Goal: Task Accomplishment & Management: Manage account settings

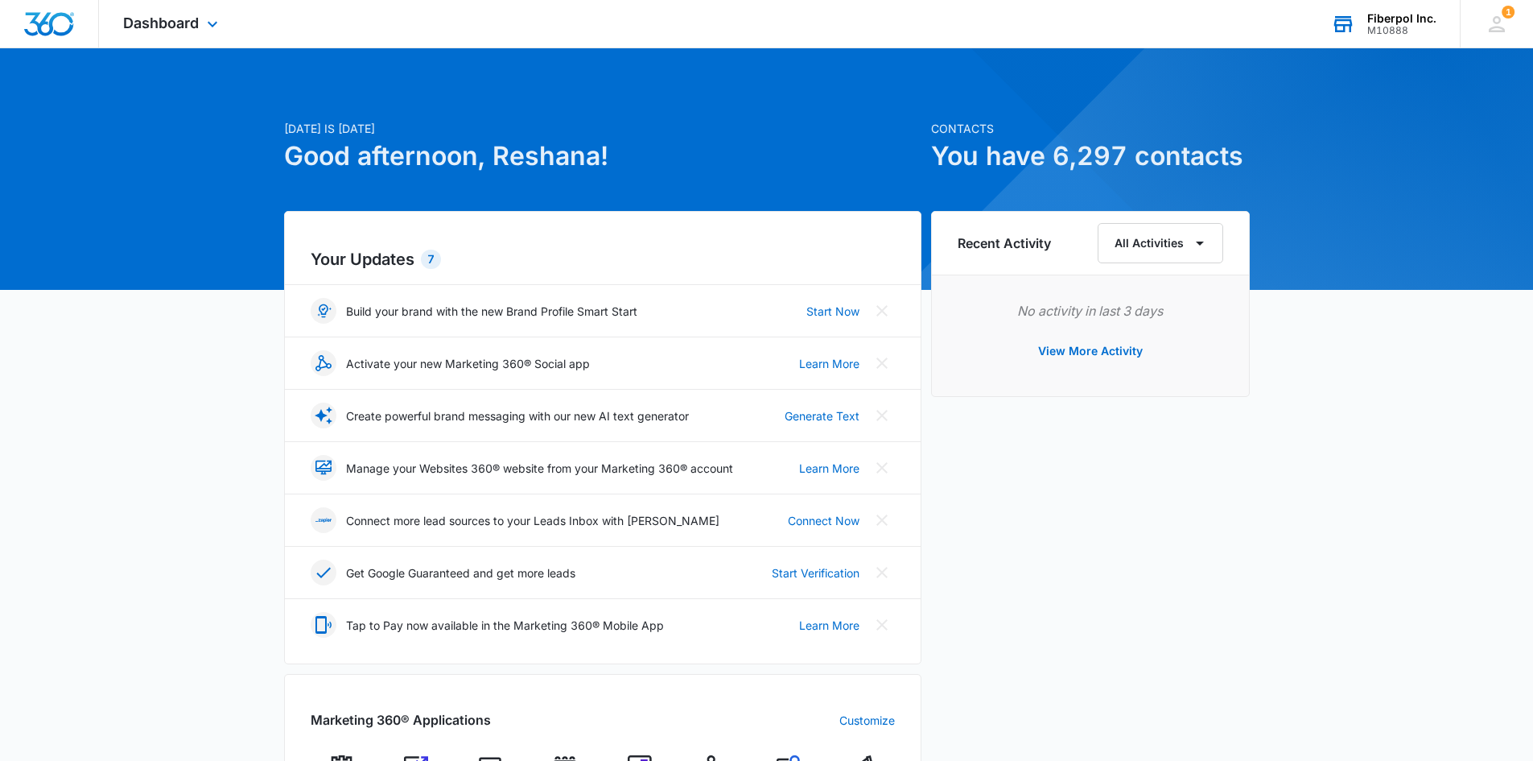
click at [1403, 28] on div "M10888" at bounding box center [1401, 30] width 69 height 11
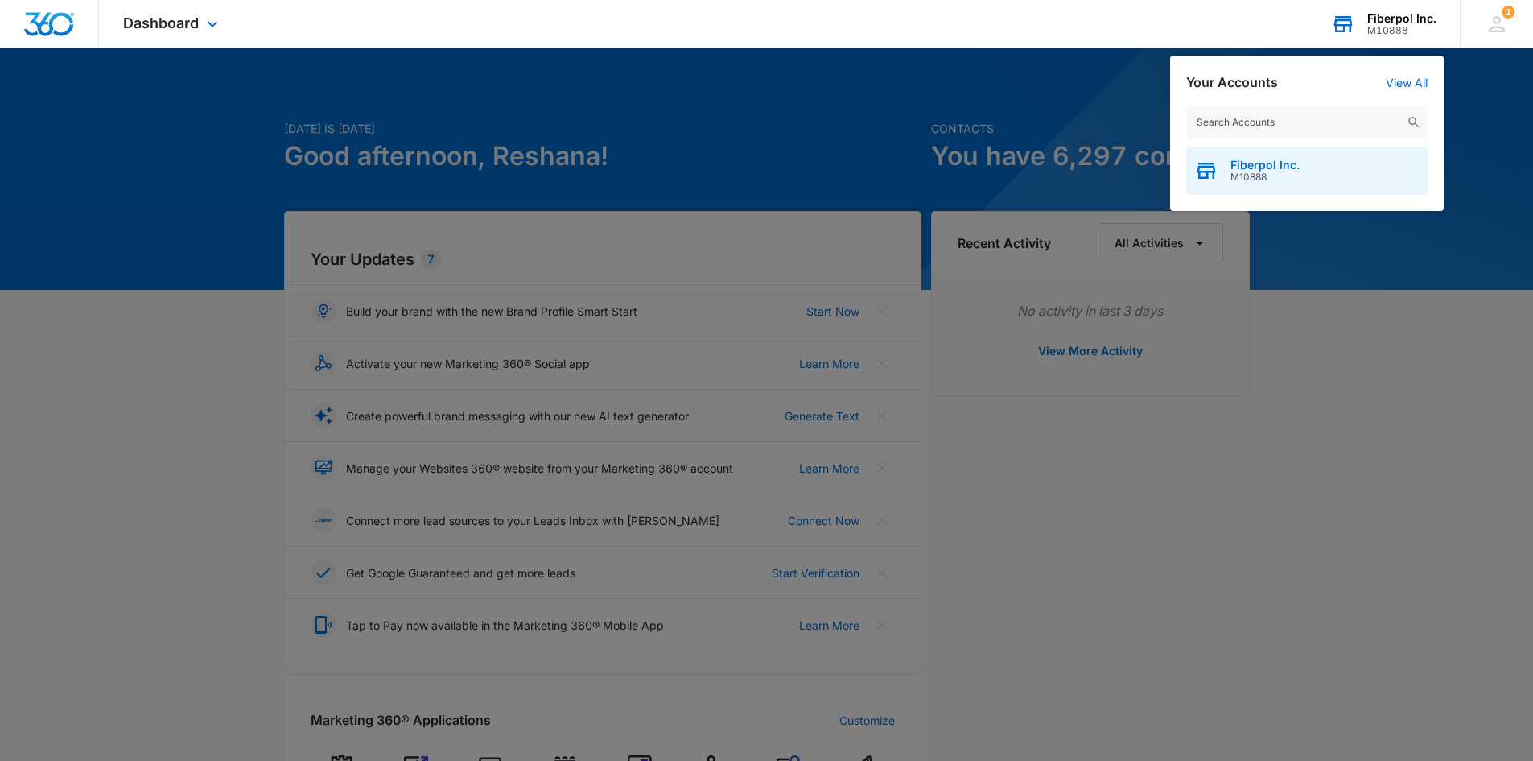
click at [1319, 172] on div "Fiberpol Inc. M10888" at bounding box center [1306, 170] width 241 height 48
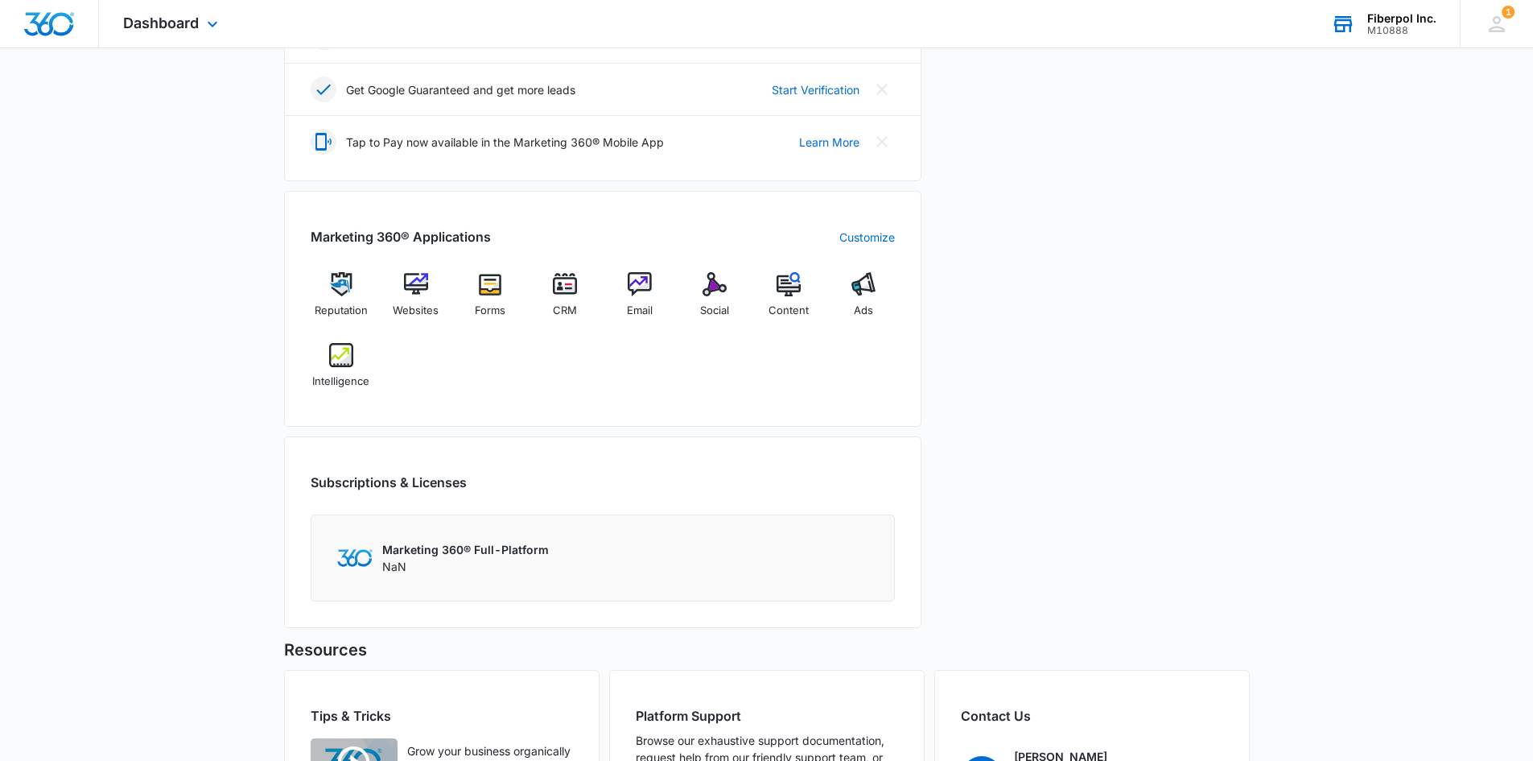
scroll to position [658, 0]
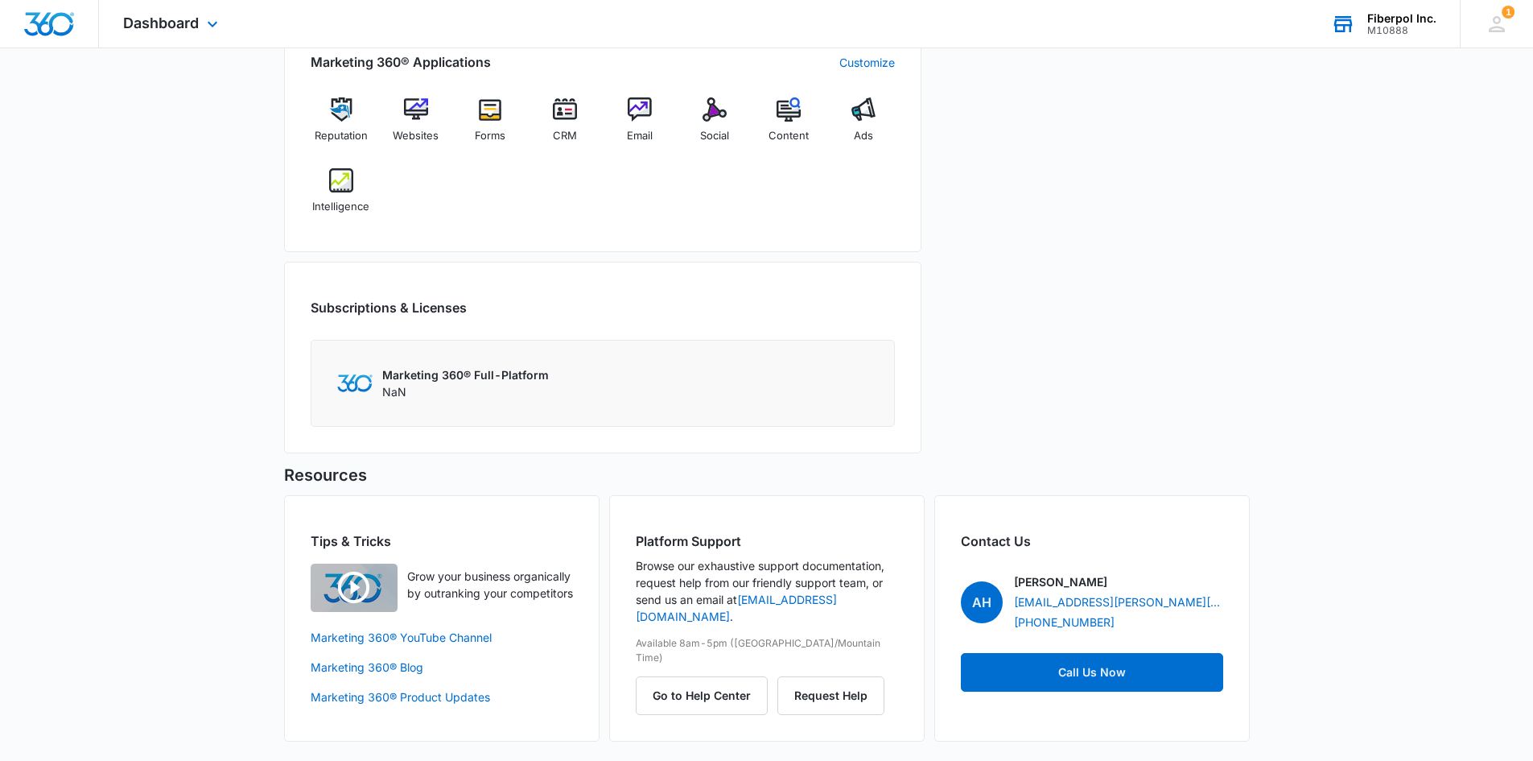
click at [510, 371] on p "Marketing 360® Full-Platform" at bounding box center [465, 374] width 167 height 17
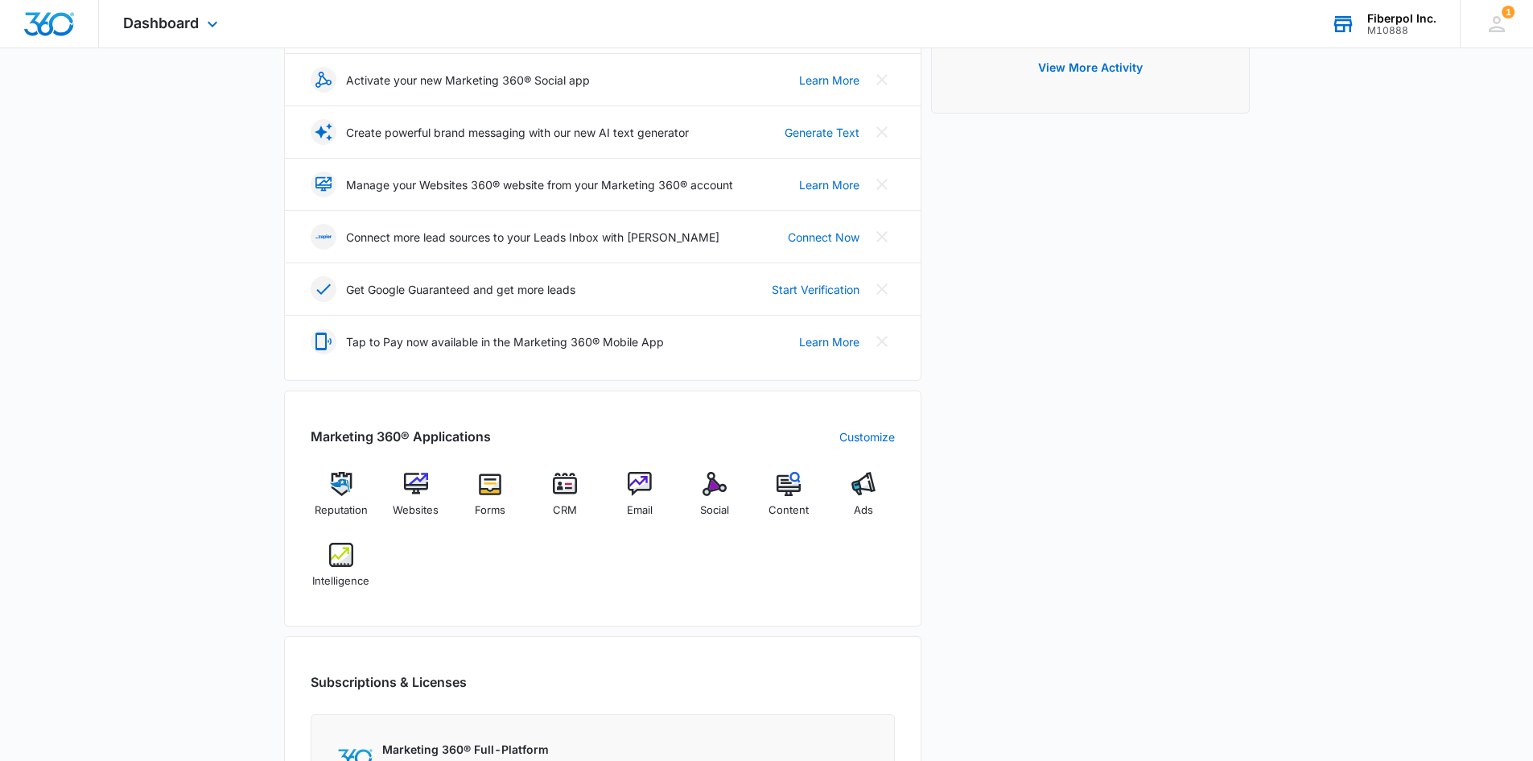
scroll to position [0, 0]
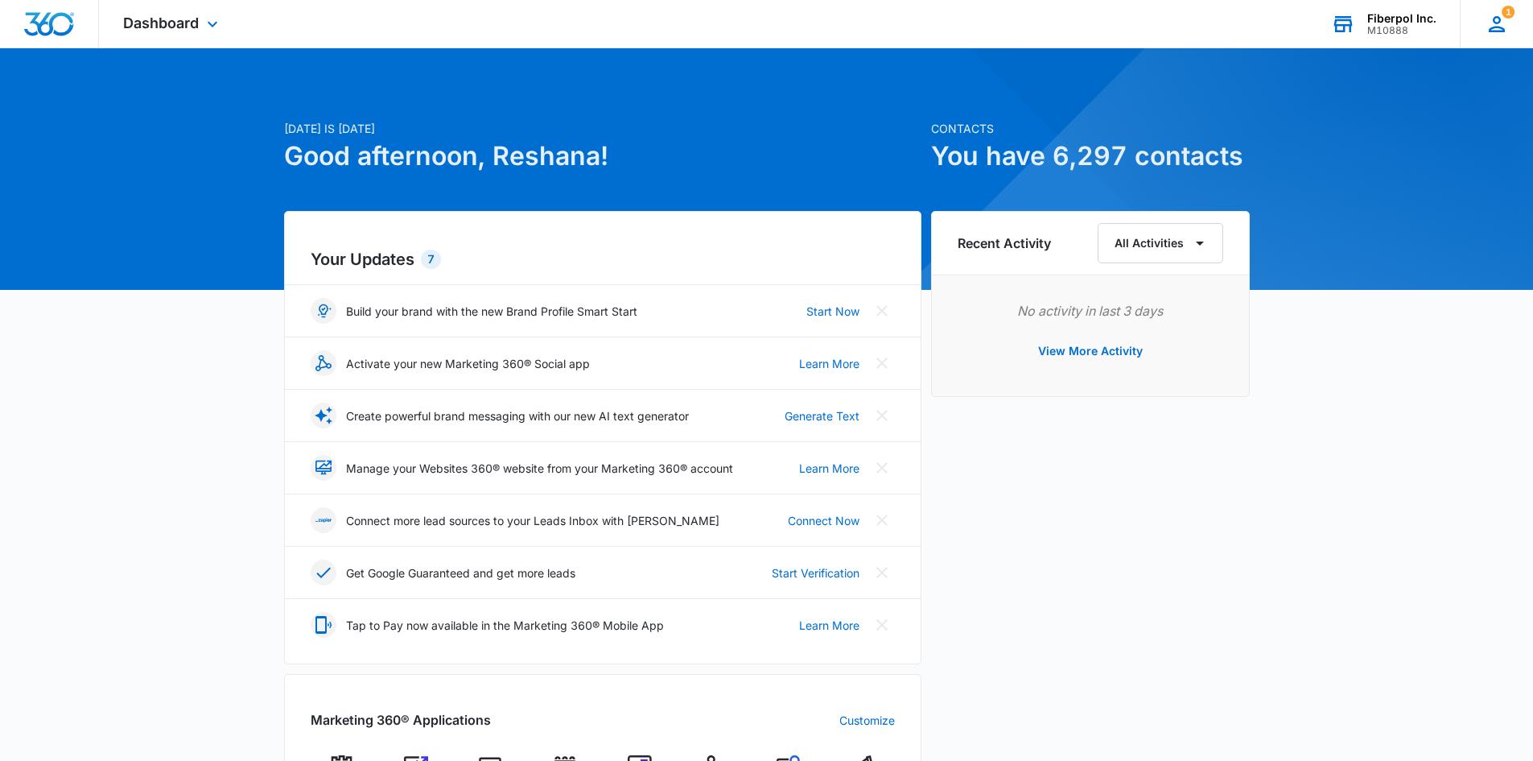
click at [1483, 19] on div "1 RF Reshana Fiberpol [EMAIL_ADDRESS][DOMAIN_NAME] My Profile 1 Notifications S…" at bounding box center [1496, 23] width 73 height 47
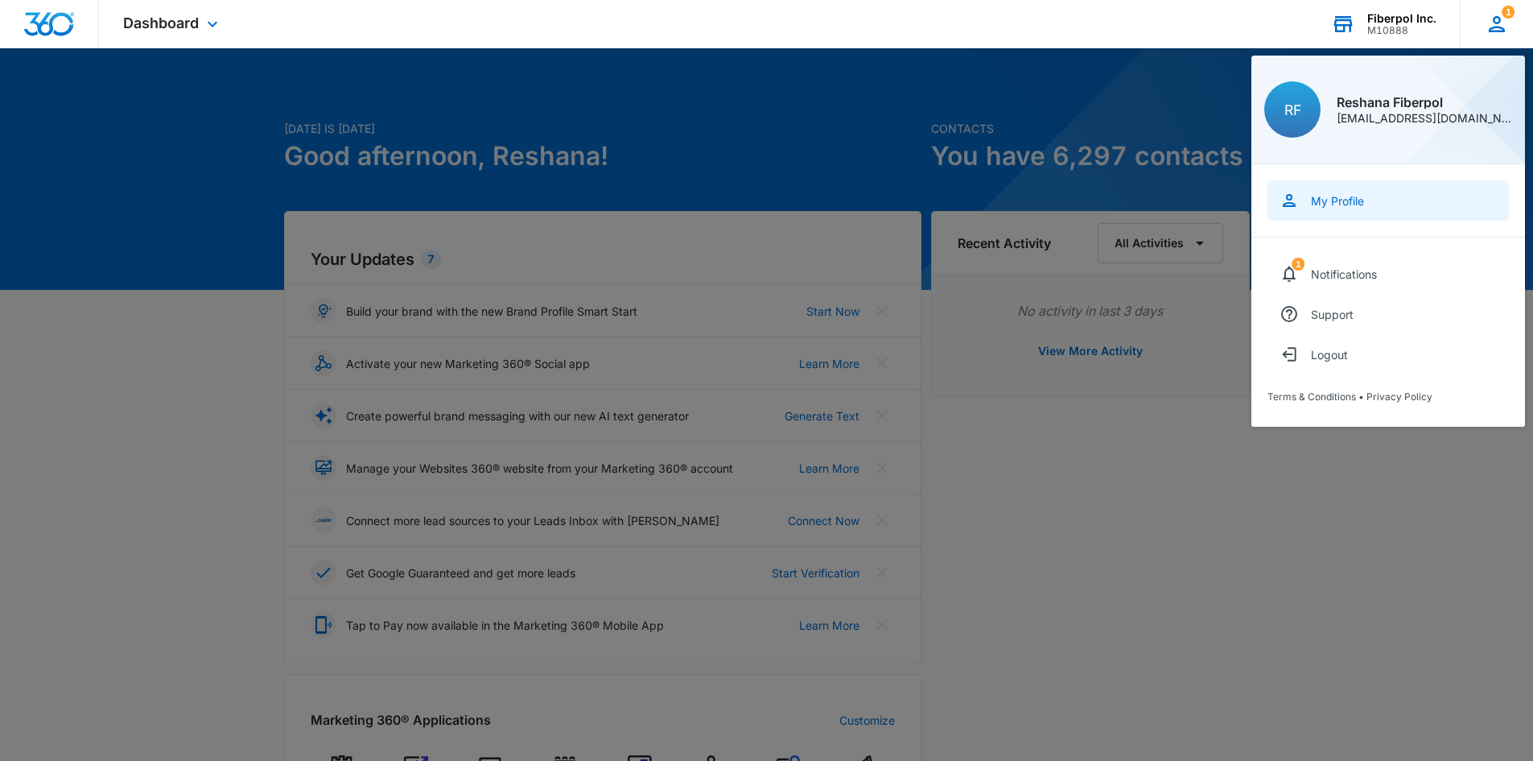
click at [1355, 214] on link "My Profile" at bounding box center [1388, 200] width 241 height 40
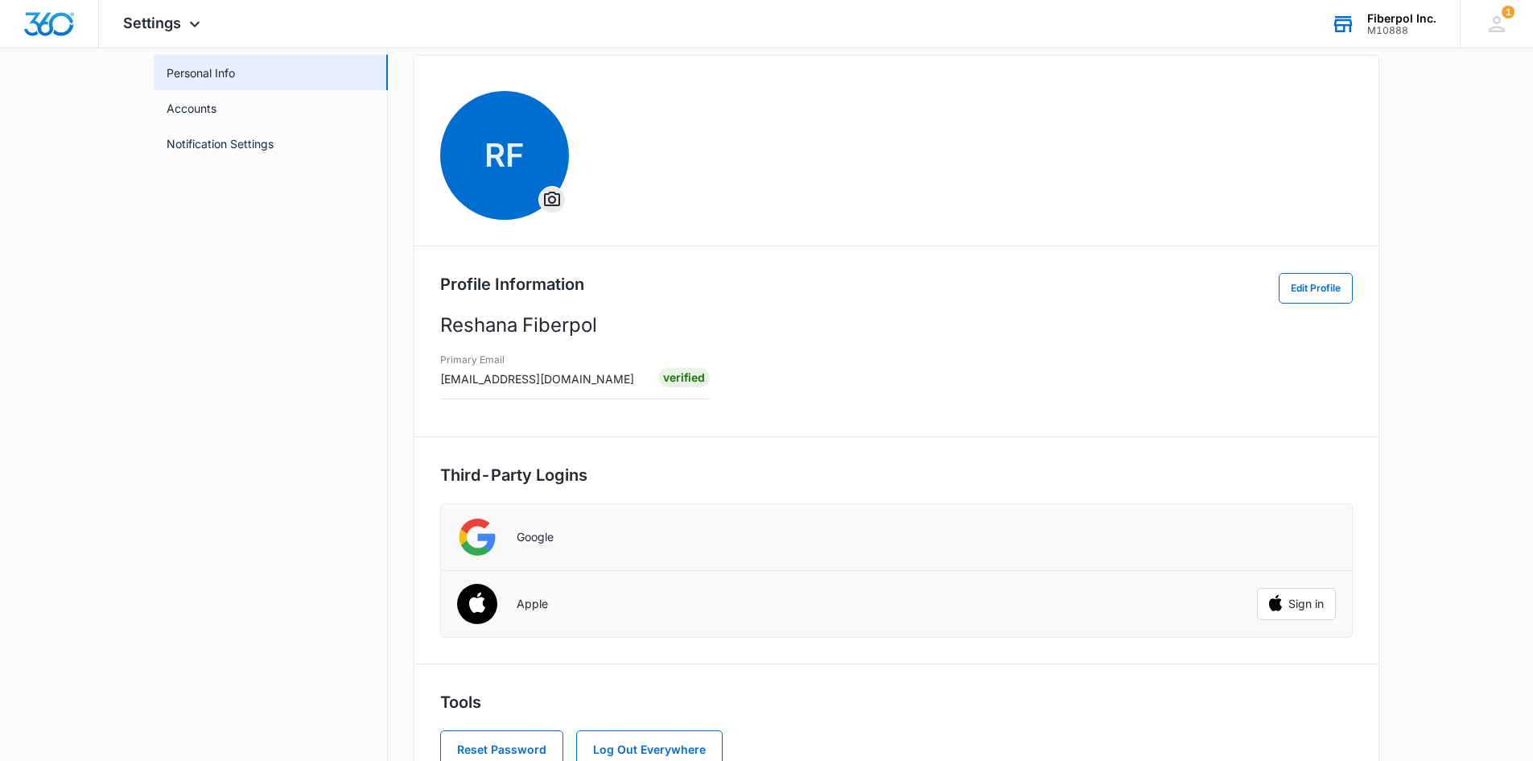
scroll to position [136, 0]
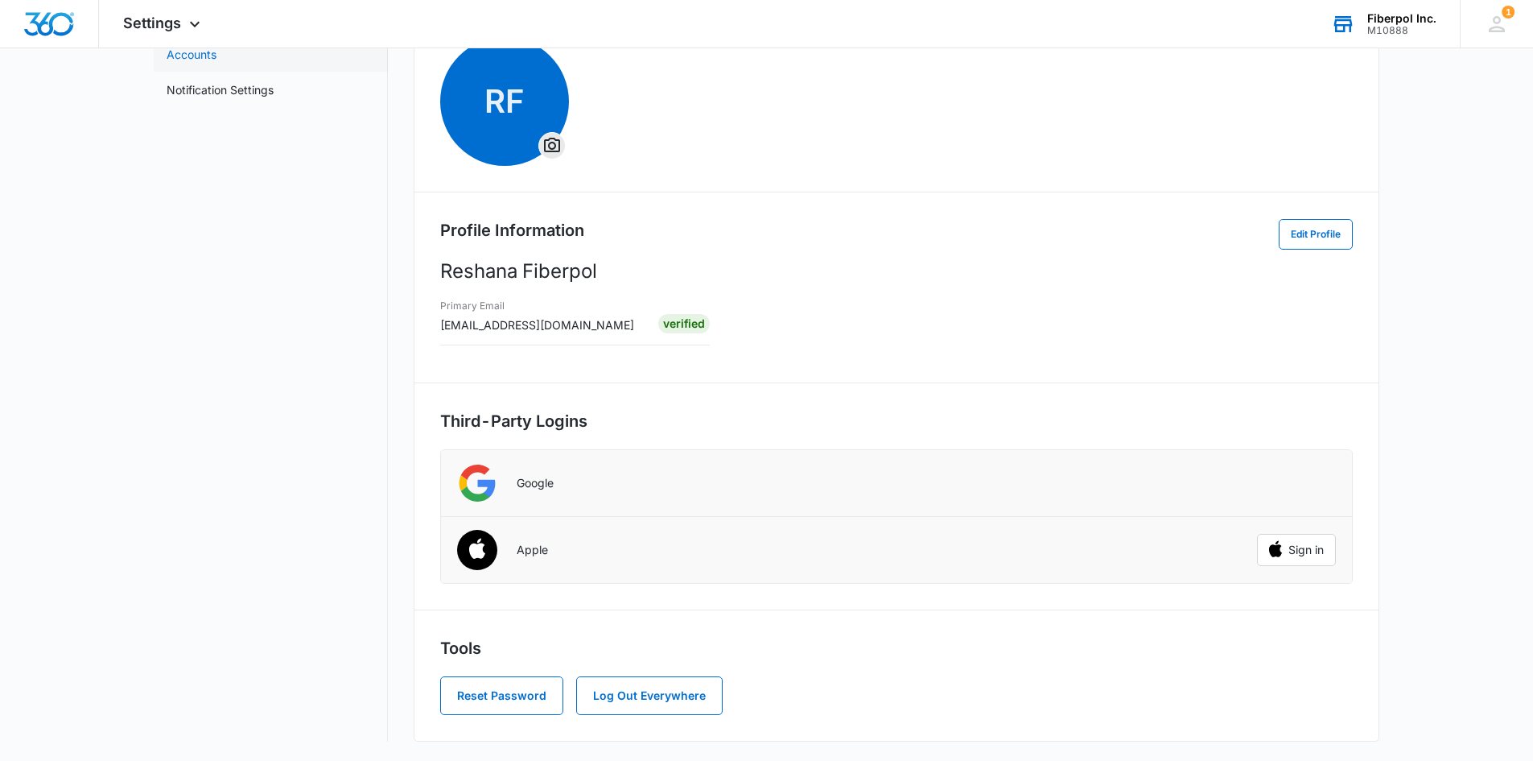
click at [216, 63] on link "Accounts" at bounding box center [192, 54] width 50 height 17
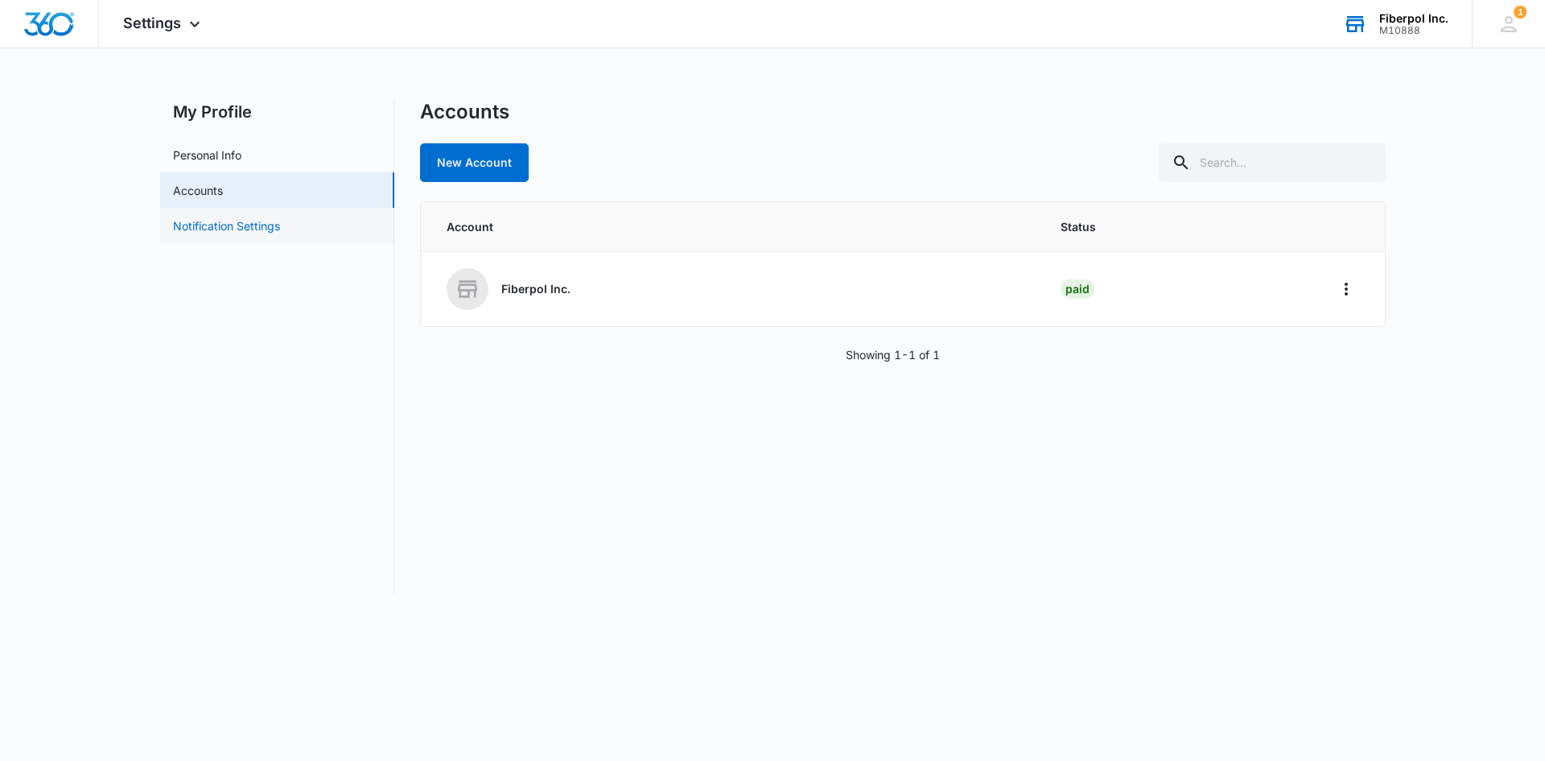
click at [258, 229] on link "Notification Settings" at bounding box center [226, 225] width 107 height 17
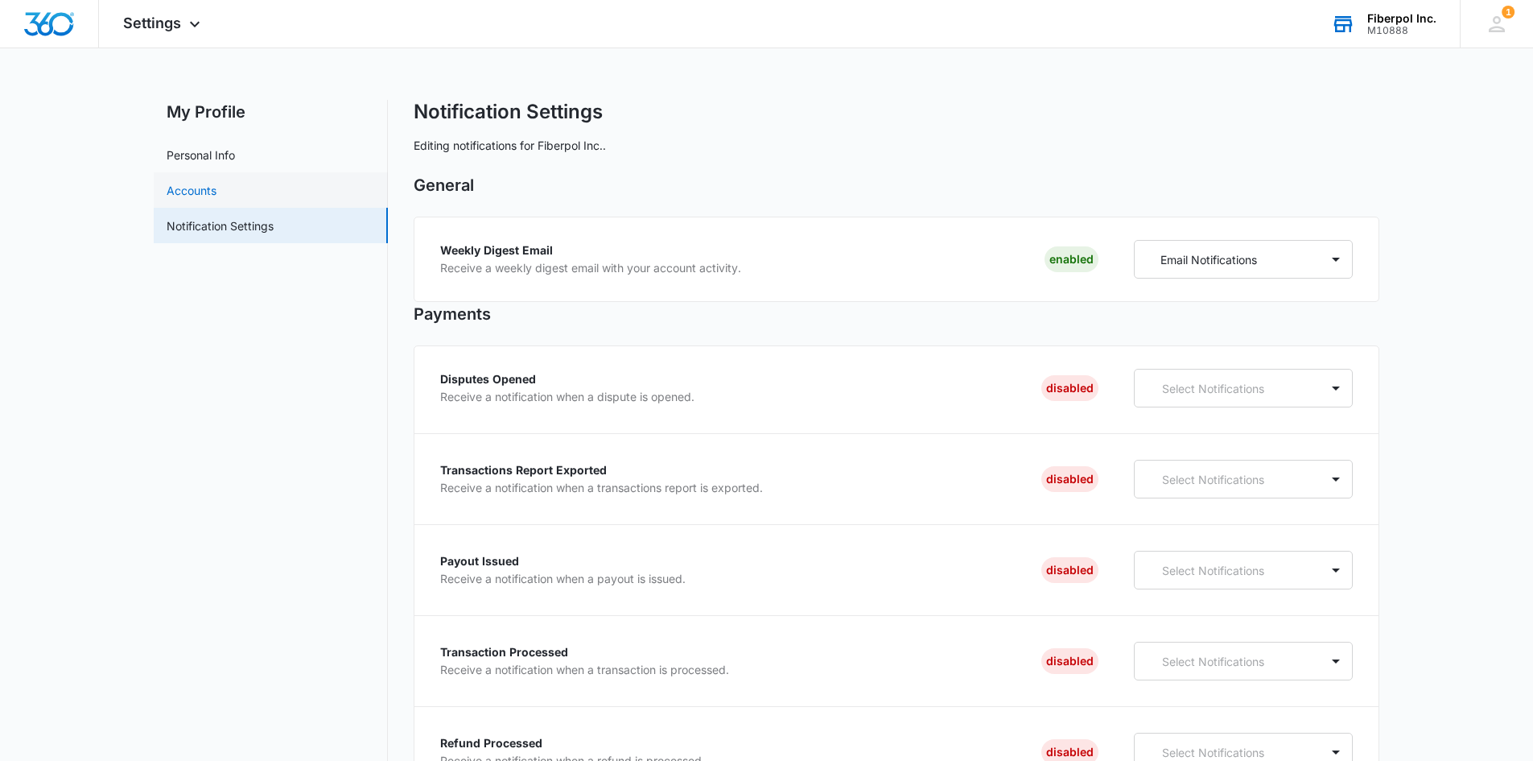
click at [216, 188] on link "Accounts" at bounding box center [192, 190] width 50 height 17
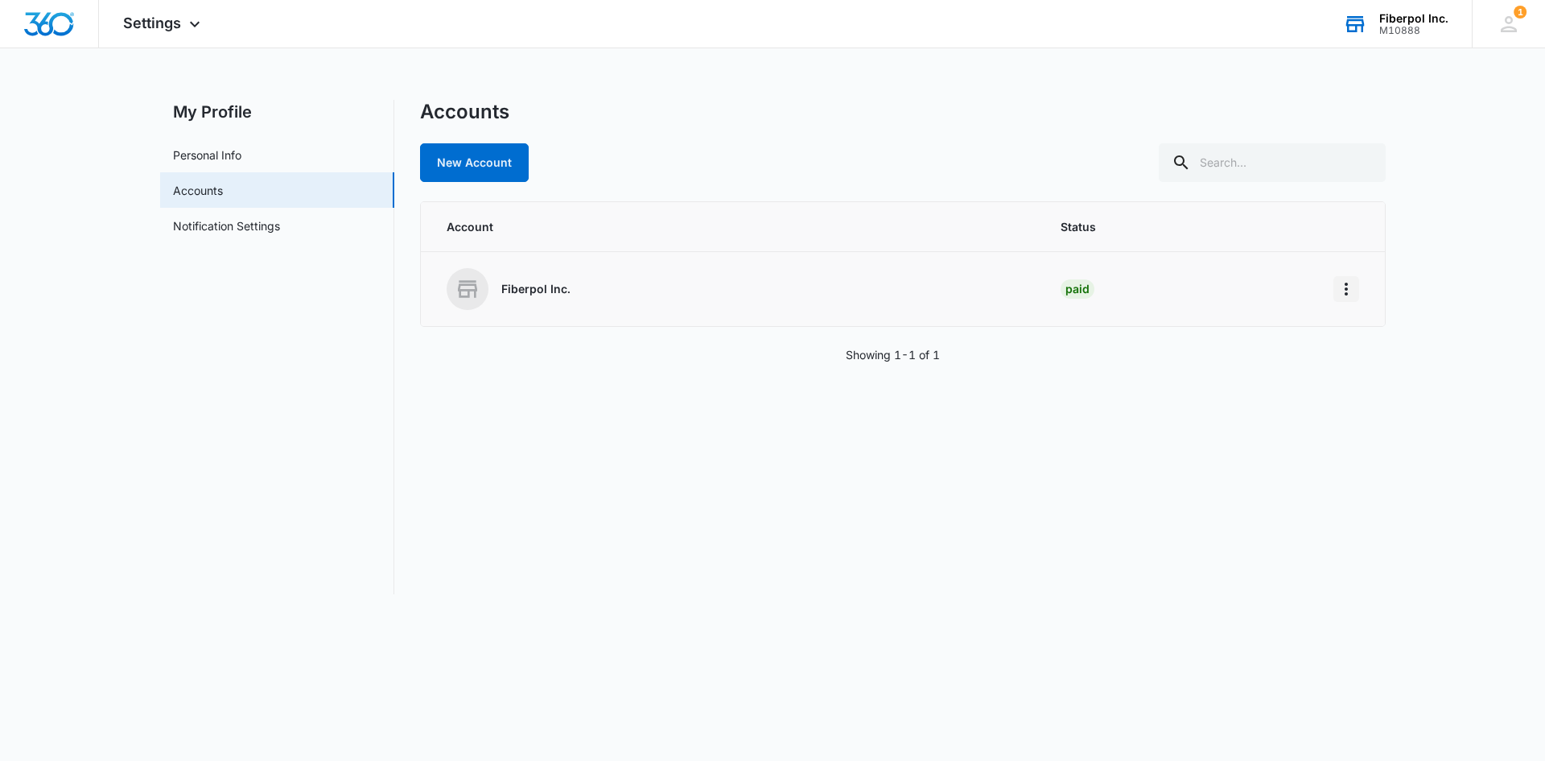
click at [1358, 294] on button "Home" at bounding box center [1347, 289] width 26 height 26
click at [1355, 340] on div "Go to Dashboard" at bounding box center [1398, 333] width 89 height 11
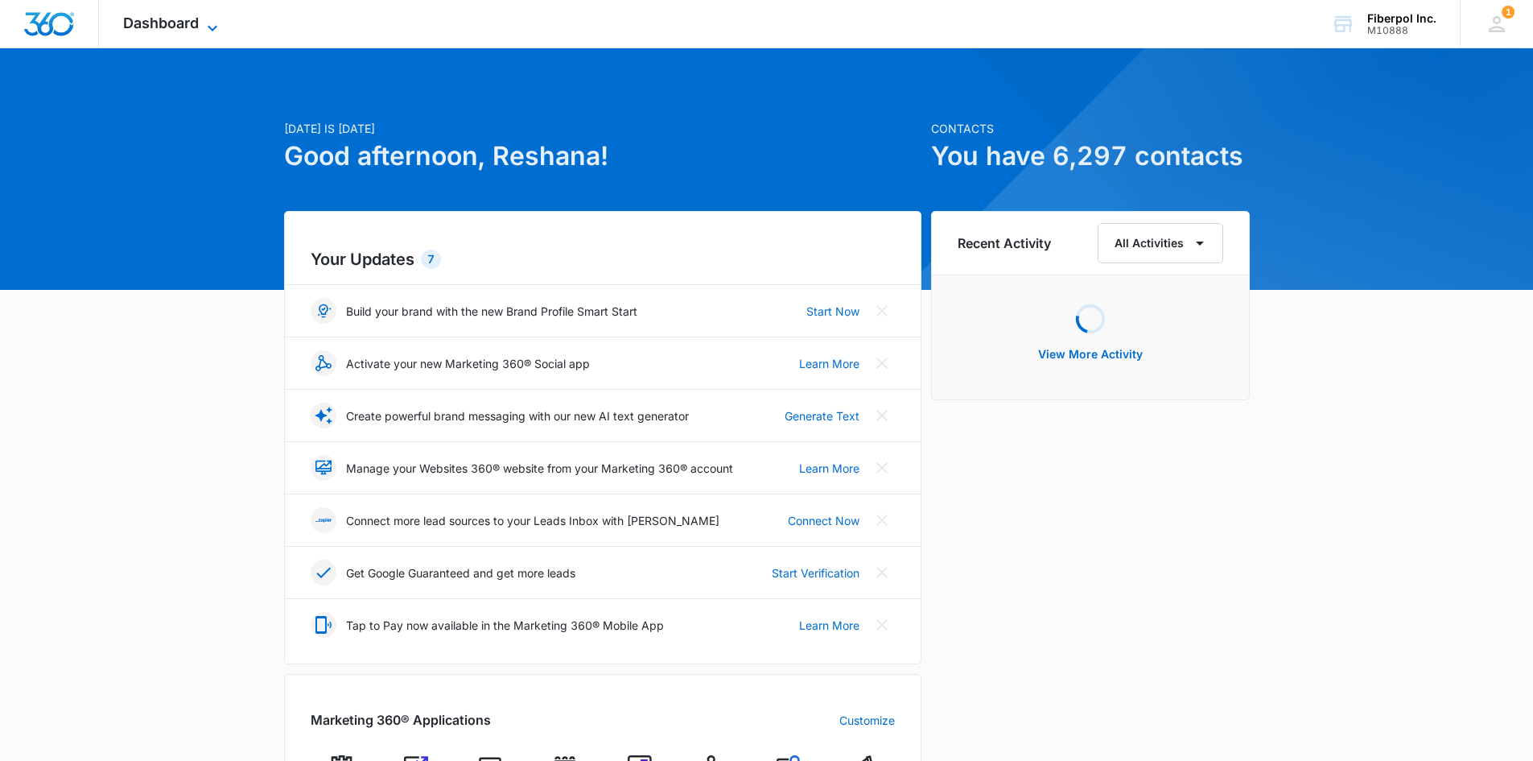
click at [163, 27] on span "Dashboard" at bounding box center [161, 22] width 76 height 17
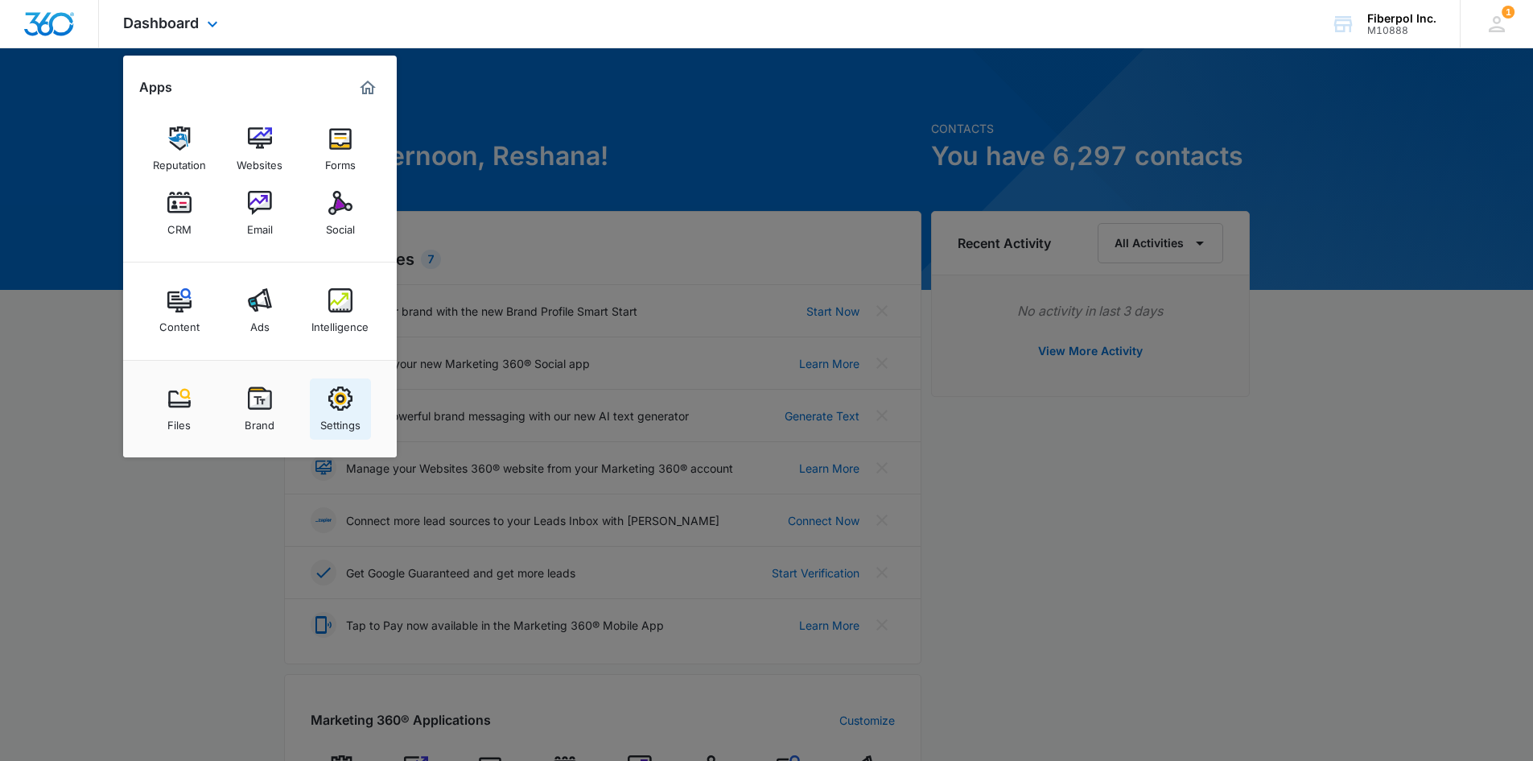
click at [331, 406] on img at bounding box center [340, 398] width 24 height 24
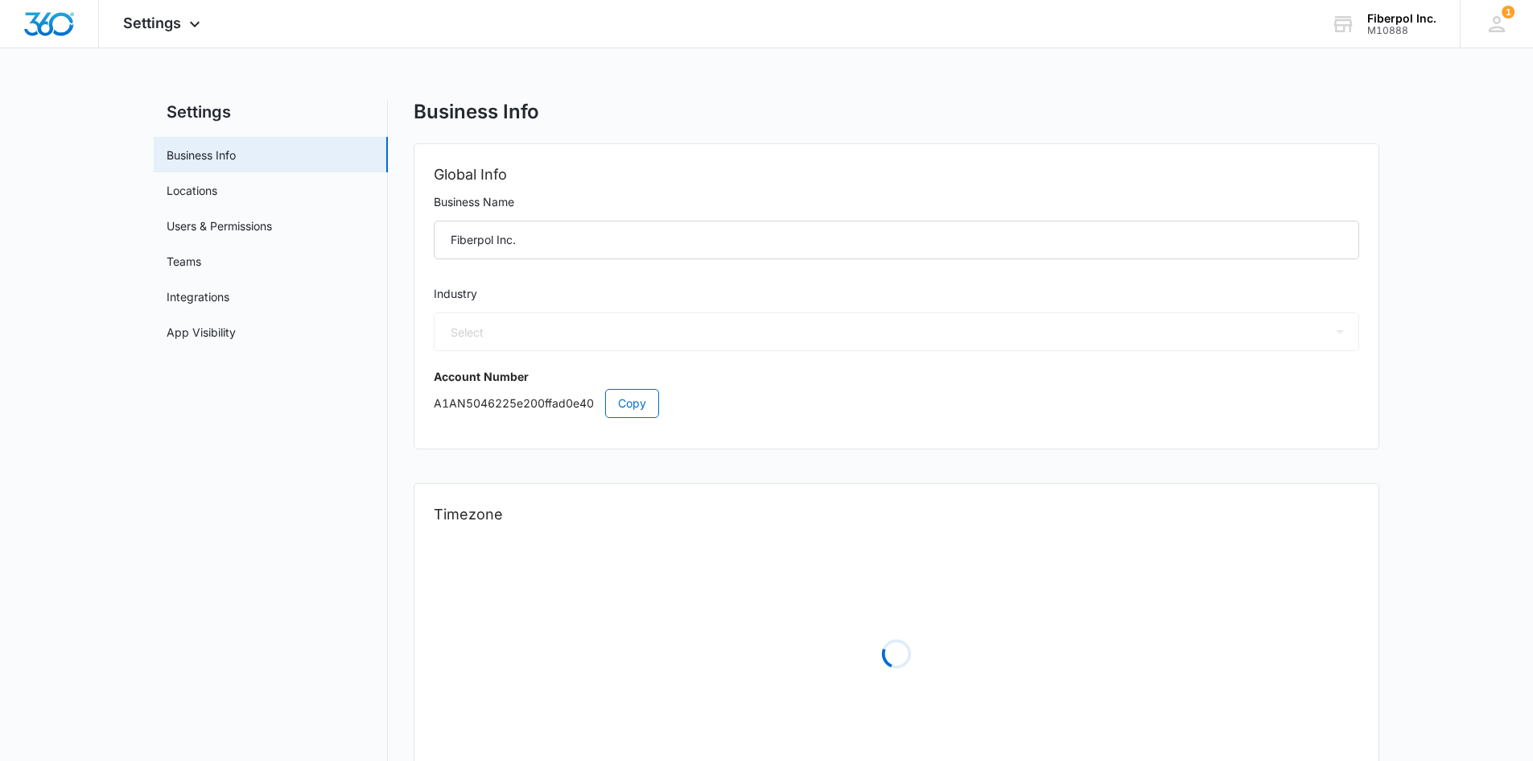
select select "33"
select select "US"
select select "America/Denver"
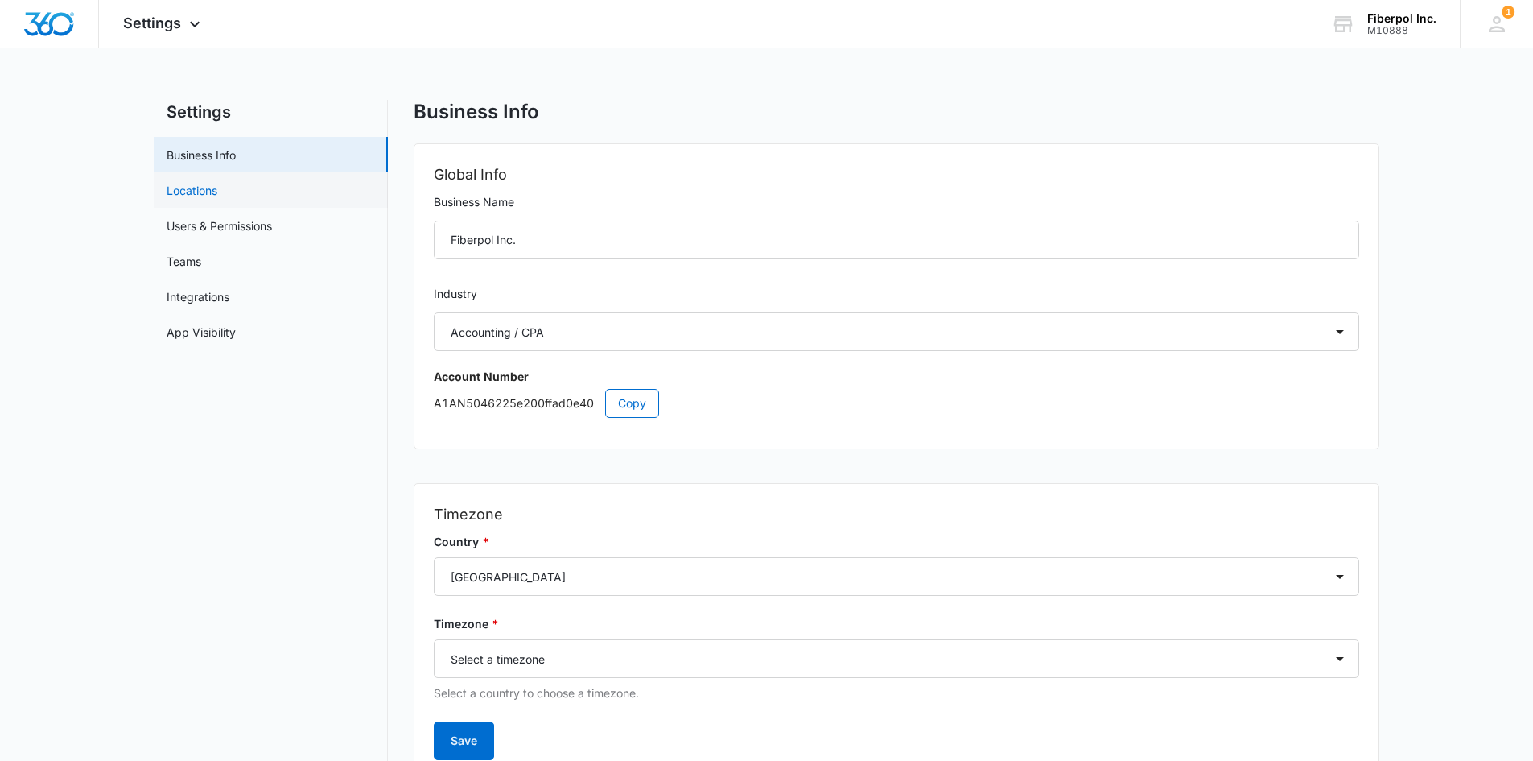
click at [217, 182] on link "Locations" at bounding box center [192, 190] width 51 height 17
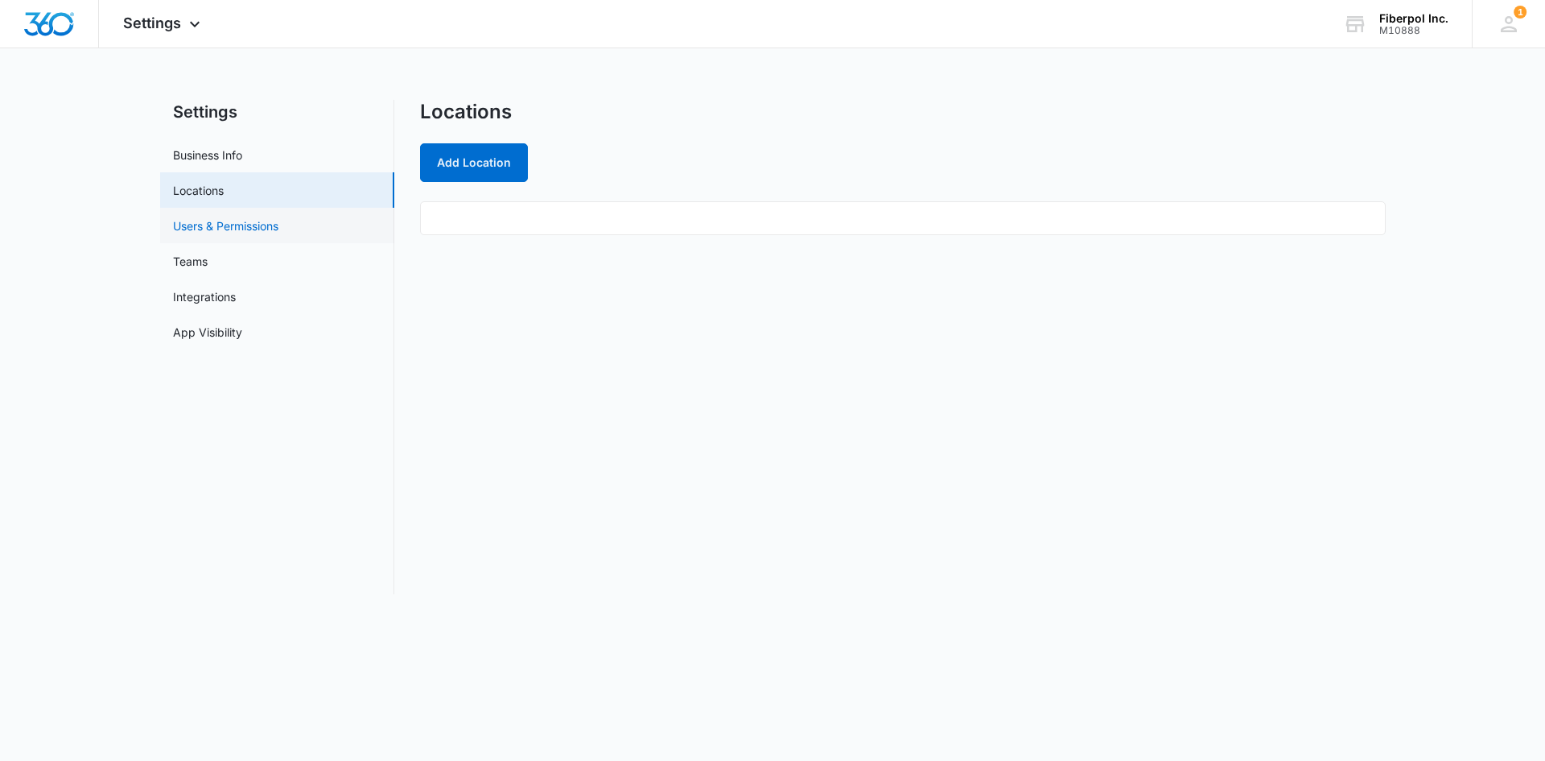
click at [278, 229] on link "Users & Permissions" at bounding box center [225, 225] width 105 height 17
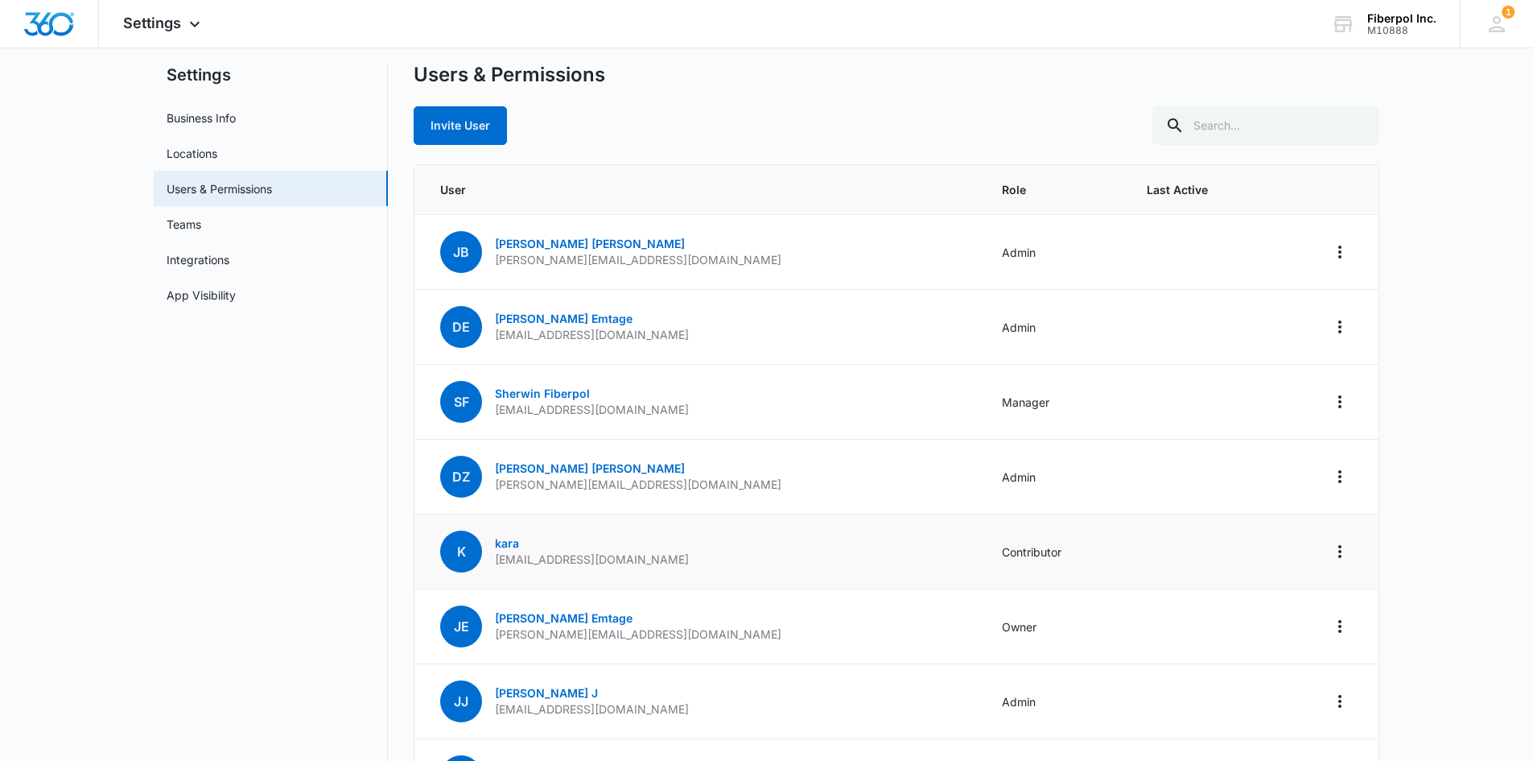
scroll to position [315, 0]
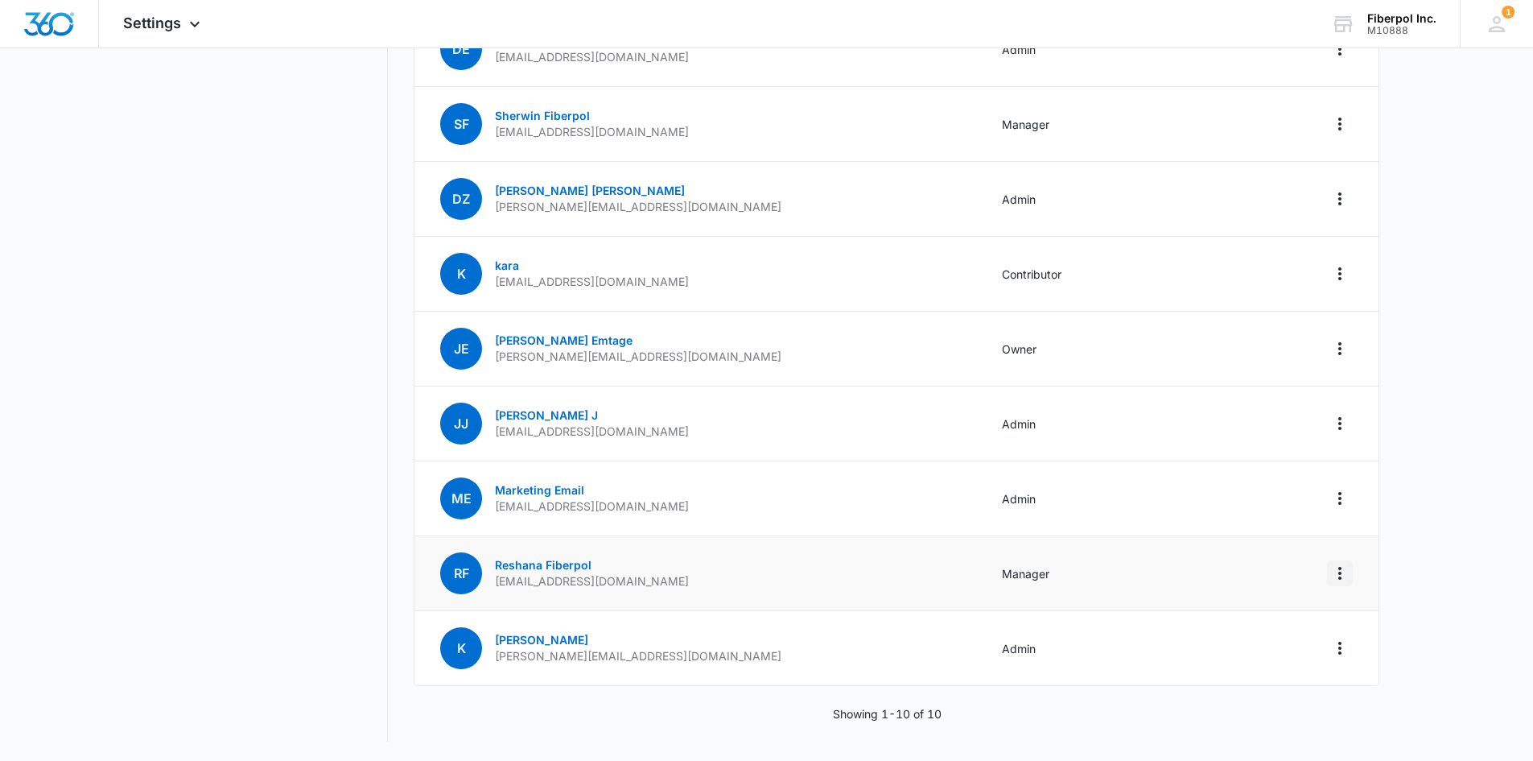
click at [1342, 579] on icon "Actions" at bounding box center [1339, 572] width 19 height 19
click at [1342, 489] on icon "Actions" at bounding box center [1339, 498] width 19 height 19
click at [1456, 402] on main "Settings Business Info Locations Users & Permissions Teams Integrations App Vis…" at bounding box center [766, 272] width 1533 height 975
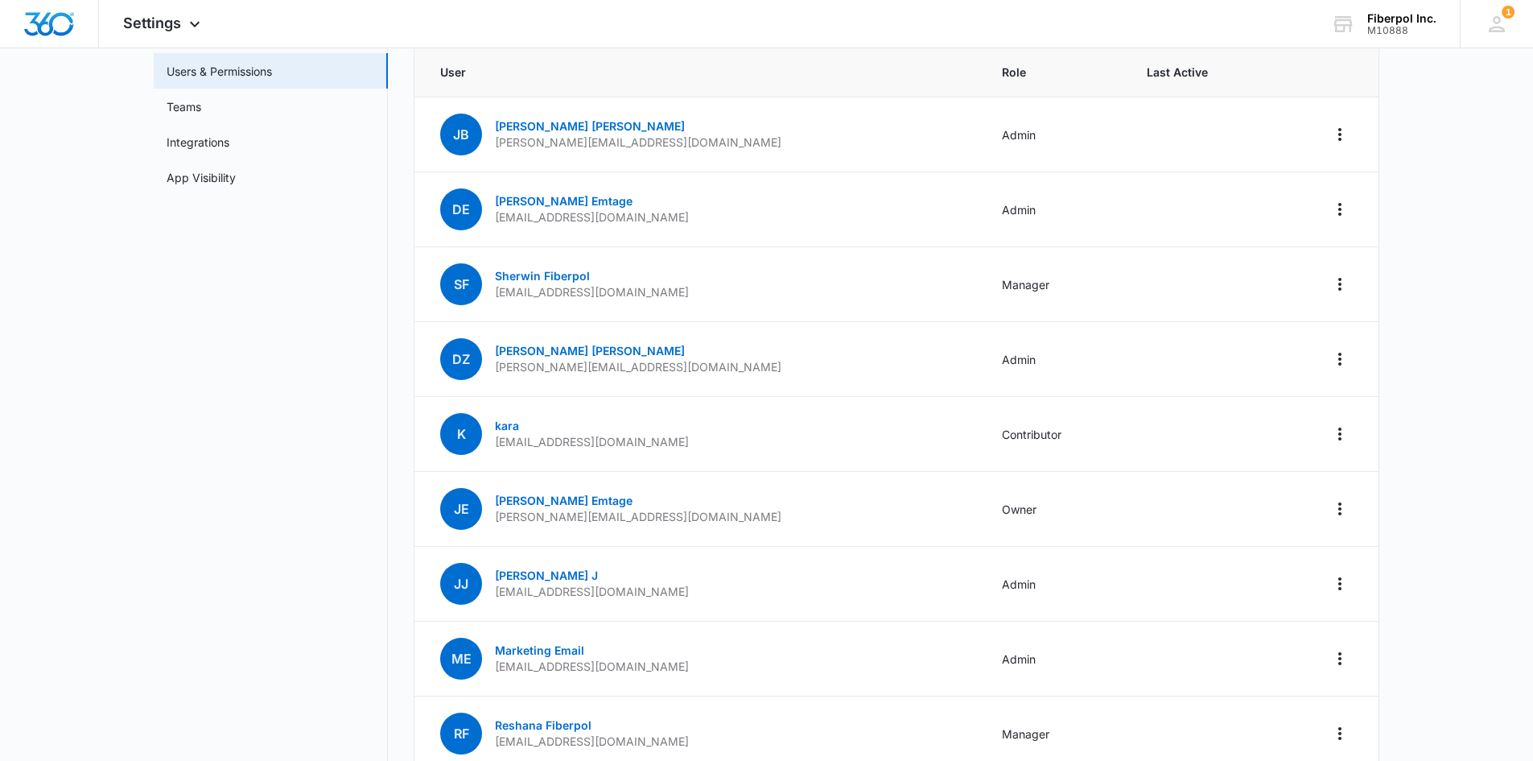
scroll to position [0, 0]
